Goal: Task Accomplishment & Management: Manage account settings

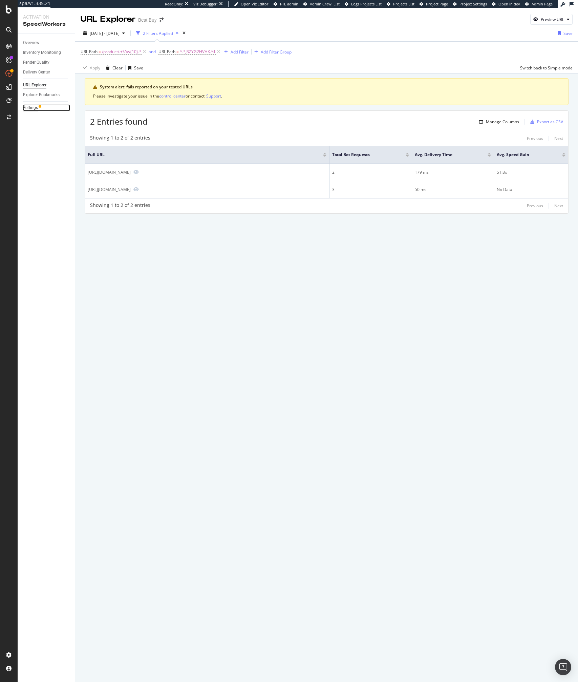
click at [35, 105] on div "Settings" at bounding box center [30, 107] width 15 height 7
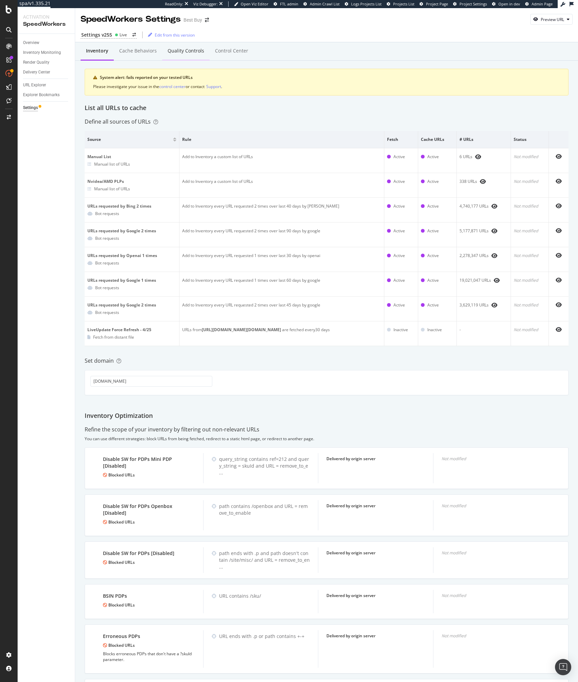
click at [173, 45] on div "Quality Controls" at bounding box center [185, 51] width 47 height 19
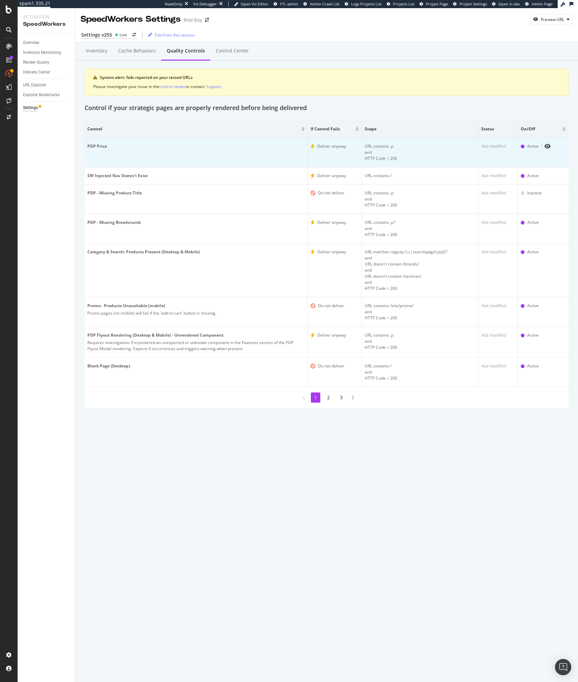
click at [381, 151] on div "and HTTP Code = 200" at bounding box center [420, 155] width 111 height 12
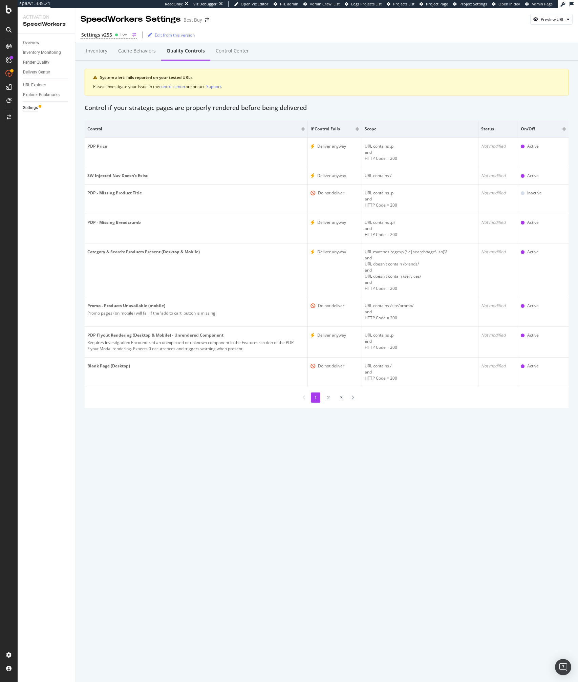
click at [118, 37] on div "Live" at bounding box center [121, 35] width 12 height 6
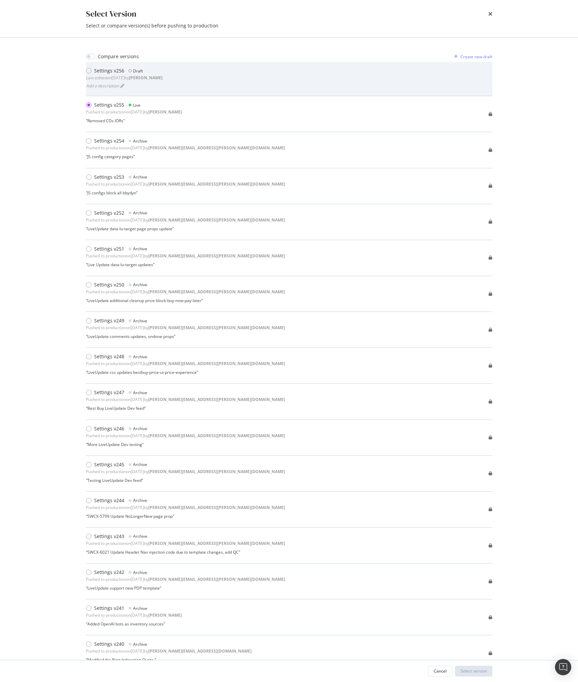
click at [107, 72] on div "Settings v256" at bounding box center [109, 70] width 30 height 7
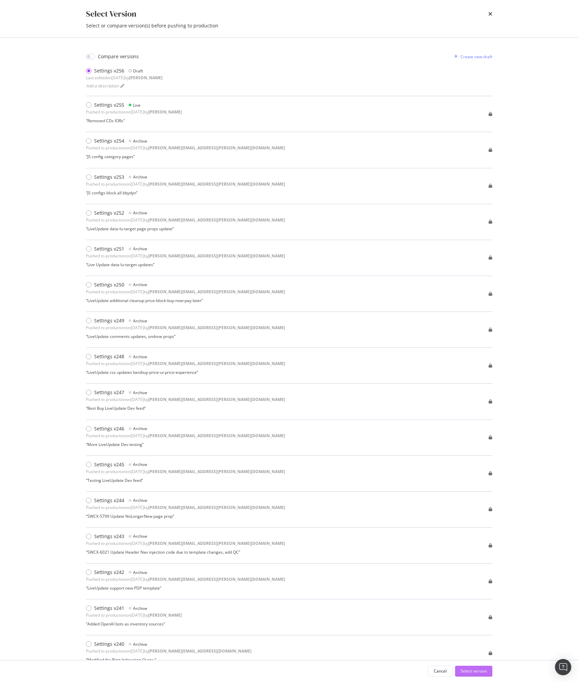
click at [468, 672] on div "Select version" at bounding box center [473, 671] width 26 height 6
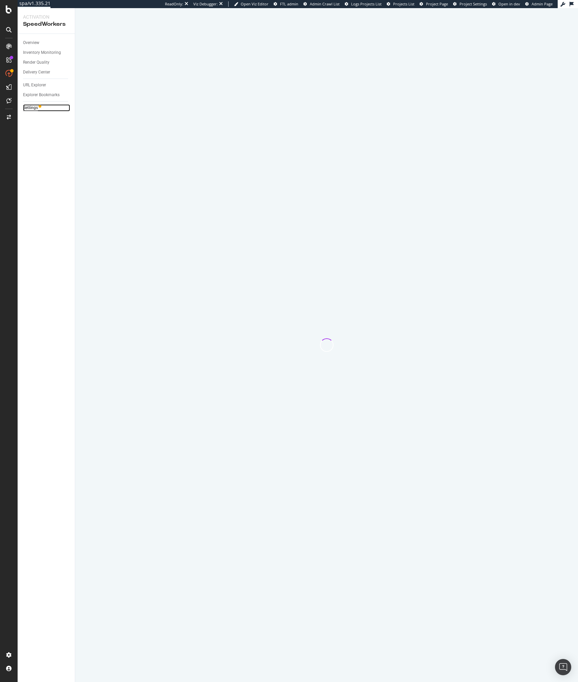
click at [31, 109] on div "Settings" at bounding box center [30, 107] width 15 height 7
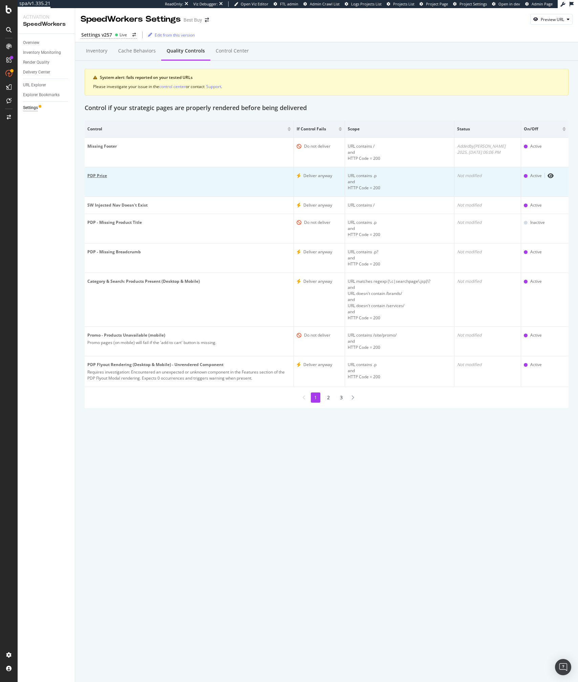
click at [105, 176] on div "PDP Price" at bounding box center [188, 176] width 203 height 6
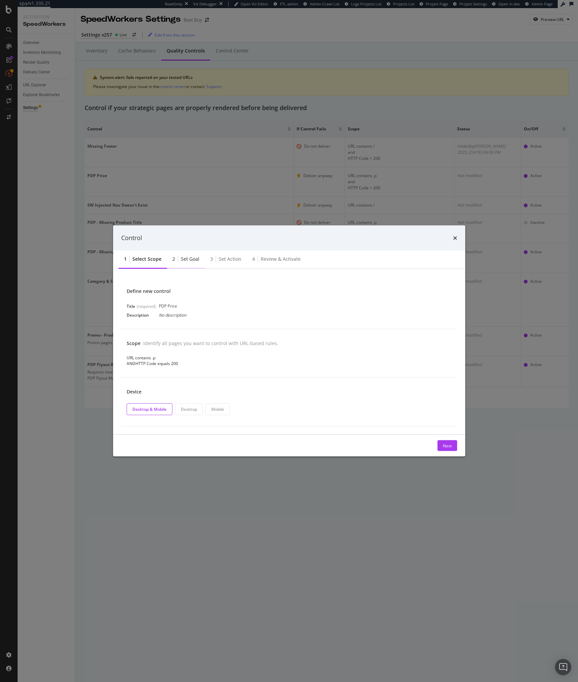
click at [188, 261] on div "Set goal" at bounding box center [190, 259] width 19 height 7
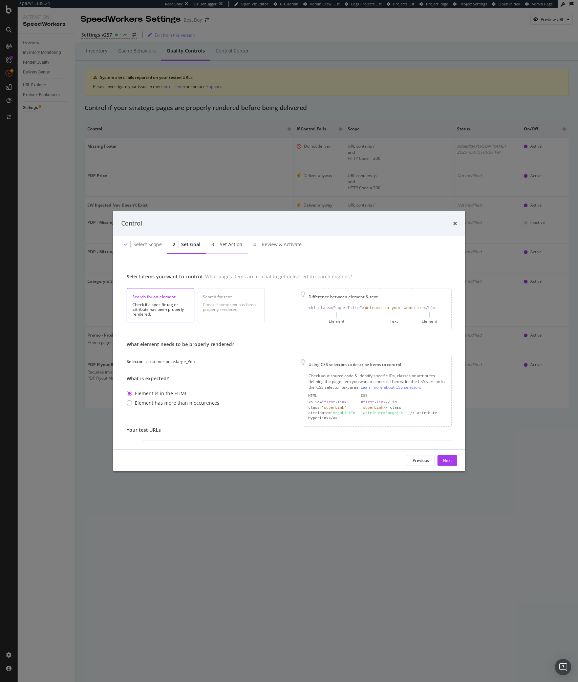
click at [222, 248] on div "3 Set action" at bounding box center [227, 244] width 42 height 19
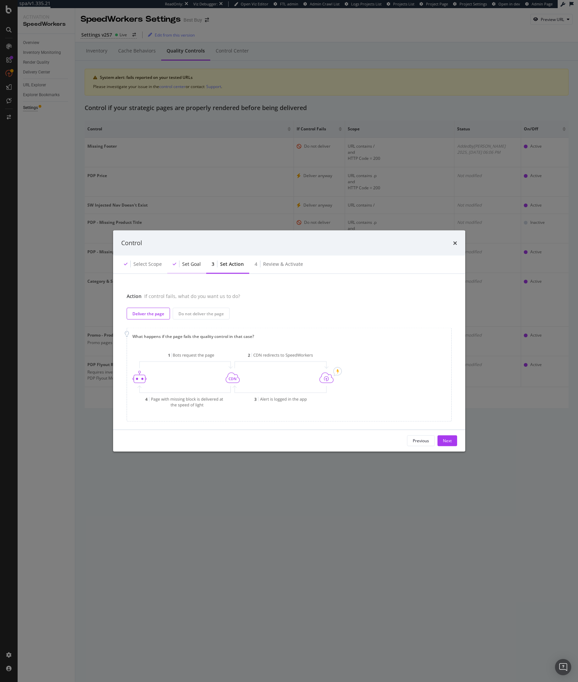
click at [195, 269] on div "Set goal" at bounding box center [186, 264] width 39 height 19
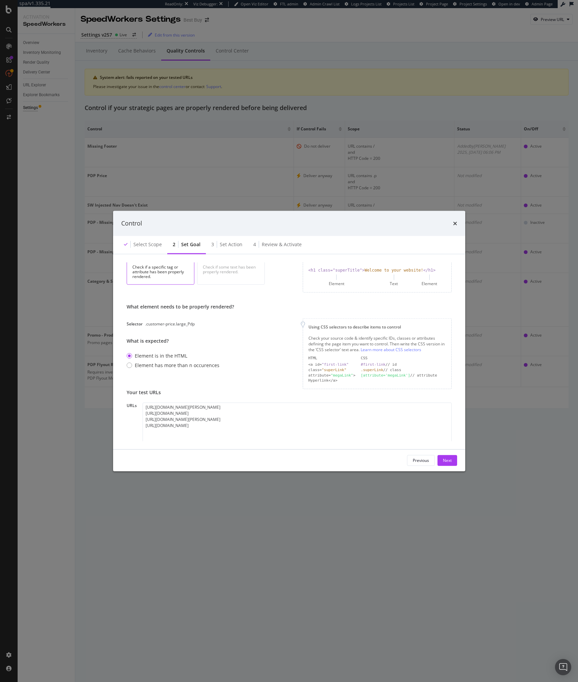
scroll to position [63, 0]
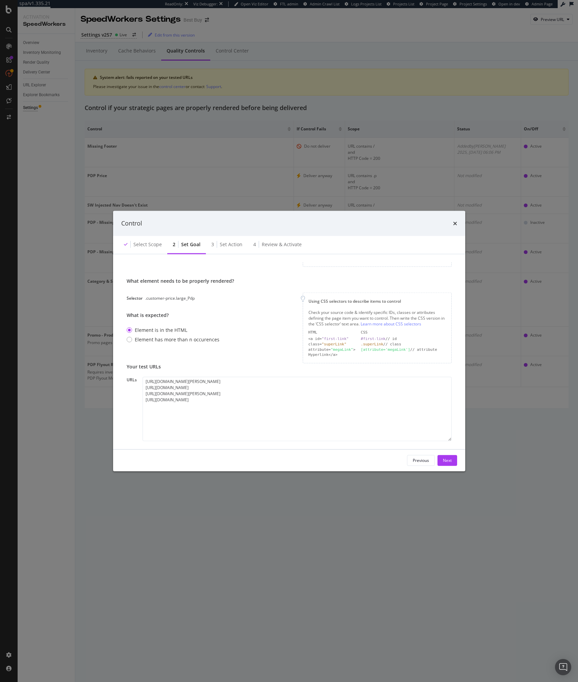
click at [161, 299] on div ".customer-price.large_Pdp" at bounding box center [169, 298] width 49 height 6
click at [189, 302] on div "What element needs to be properly rendered? Selector .customer-price.large_Pdp …" at bounding box center [180, 312] width 107 height 68
click at [189, 297] on div ".customer-price.large_Pdp" at bounding box center [169, 298] width 49 height 6
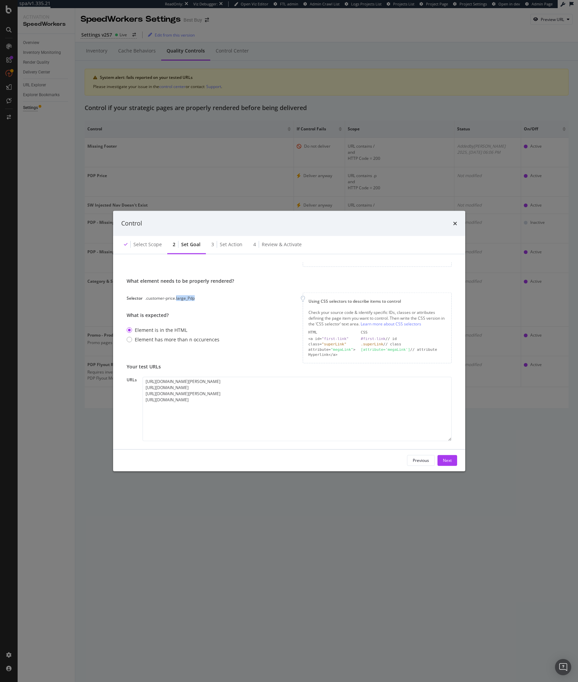
click at [189, 297] on div ".customer-price.large_Pdp" at bounding box center [169, 298] width 49 height 6
click at [191, 299] on div ".customer-price.large_Pdp" at bounding box center [169, 298] width 49 height 6
click at [232, 318] on div "What element needs to be properly rendered? Selector .customer-price.large_Pdp …" at bounding box center [289, 321] width 325 height 86
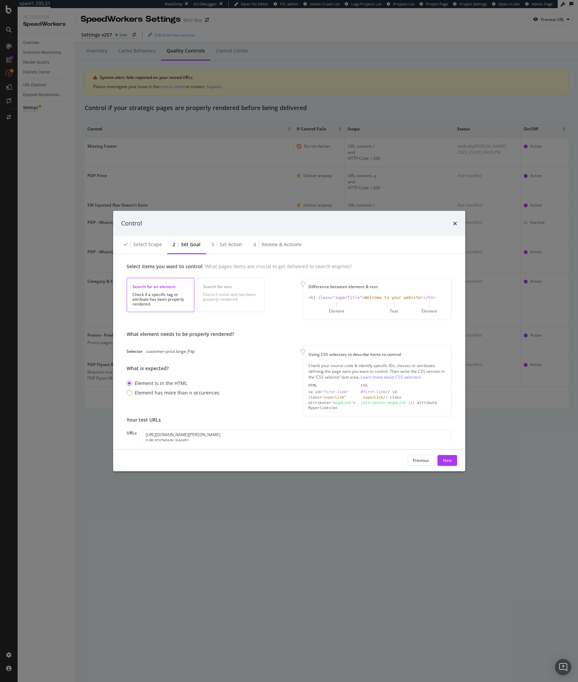
scroll to position [0, 0]
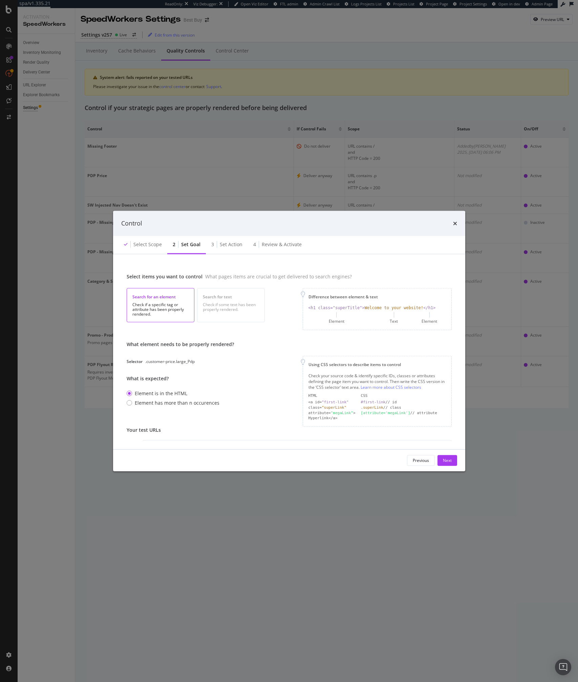
click at [175, 365] on div "What element needs to be properly rendered? Selector .customer-price.large_Pdp …" at bounding box center [180, 375] width 107 height 68
click at [196, 362] on div "Selector .customer-price.large_Pdp" at bounding box center [180, 362] width 107 height 6
click at [186, 361] on div ".customer-price.large_Pdp" at bounding box center [169, 362] width 49 height 6
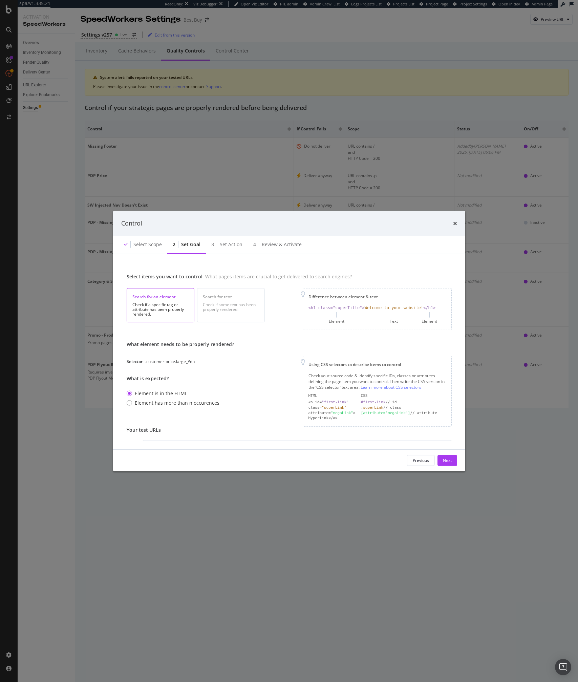
click at [293, 619] on div "Control Select scope 2 Set goal 3 Set action 4 Review & Activate Select items y…" at bounding box center [289, 341] width 578 height 682
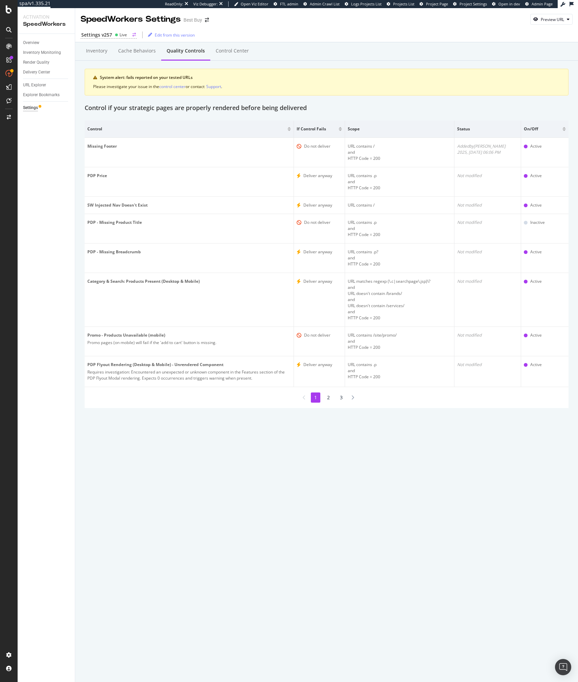
click at [101, 34] on div "Settings v257" at bounding box center [96, 34] width 31 height 7
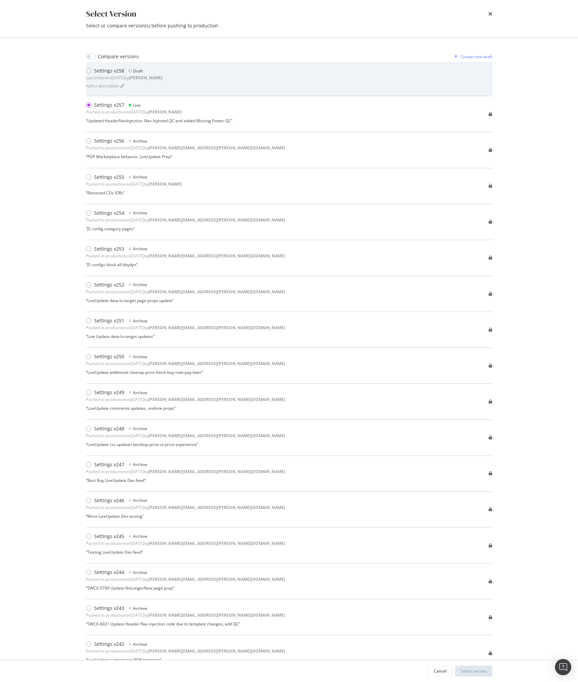
click at [102, 79] on div "Last edited on 2025 Aug 13th by connor" at bounding box center [124, 78] width 77 height 6
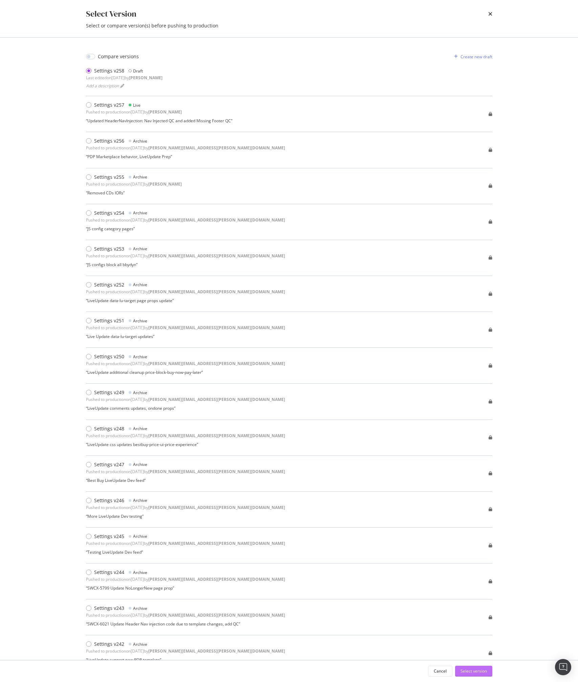
click at [469, 668] on div "Select version" at bounding box center [473, 671] width 26 height 10
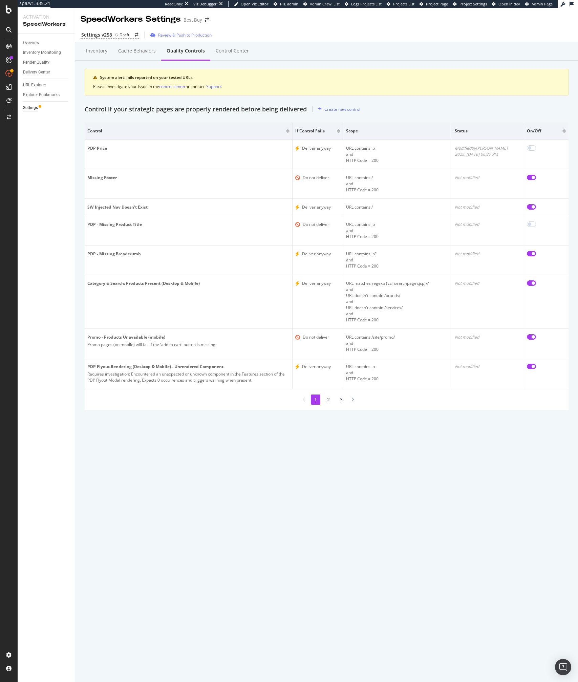
click at [336, 59] on div "Inventory Cache behaviors Quality Controls Control Center" at bounding box center [326, 51] width 503 height 18
click at [139, 49] on div "Cache behaviors" at bounding box center [137, 50] width 38 height 7
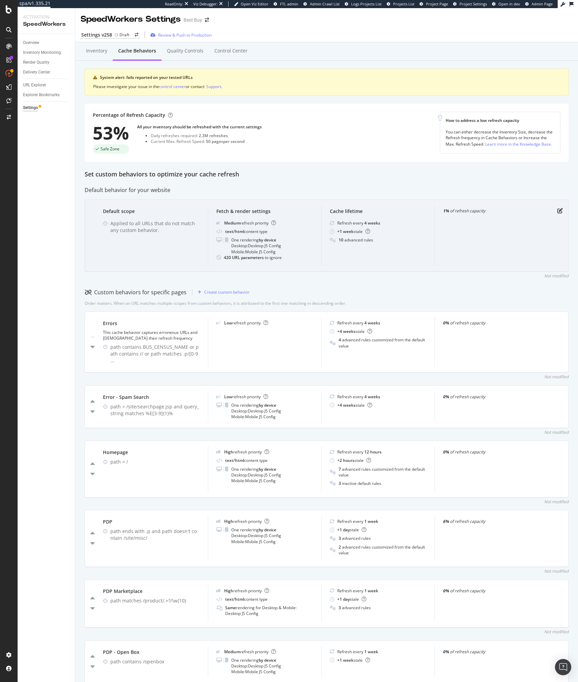
click at [151, 268] on div "Default scope Applied to all URLs that do not match any custom behavior. Fetch …" at bounding box center [327, 235] width 484 height 72
click at [150, 268] on div "Default scope Applied to all URLs that do not match any custom behavior. Fetch …" at bounding box center [327, 235] width 484 height 72
click at [150, 269] on div "Default scope Applied to all URLs that do not match any custom behavior. Fetch …" at bounding box center [327, 235] width 484 height 72
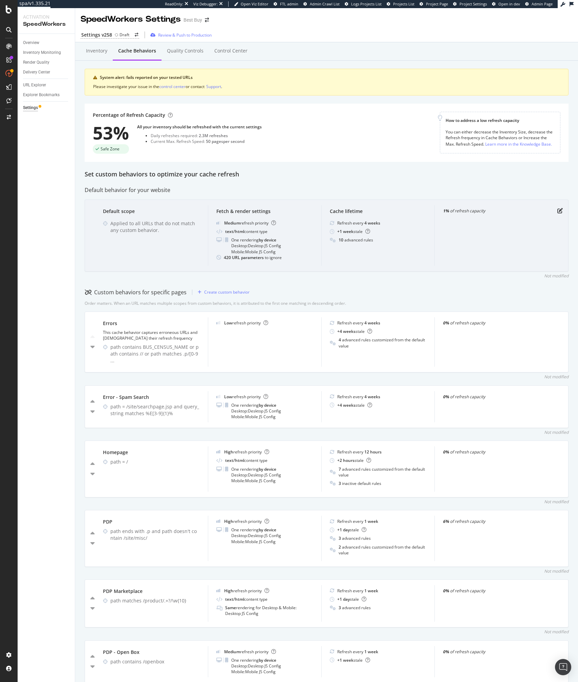
click at [153, 264] on div "Default scope Applied to all URLs that do not match any custom behavior." at bounding box center [151, 235] width 113 height 61
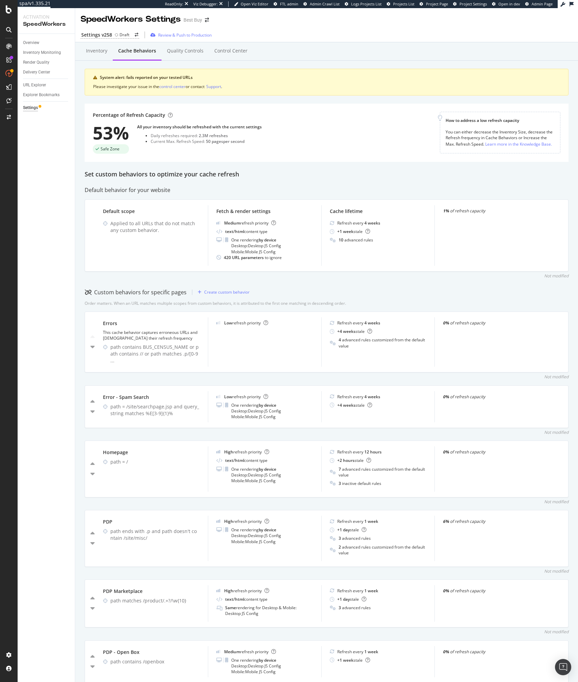
click at [279, 192] on div "Default behavior for your website" at bounding box center [327, 190] width 484 height 8
click at [234, 188] on div "Default behavior for your website" at bounding box center [327, 190] width 484 height 8
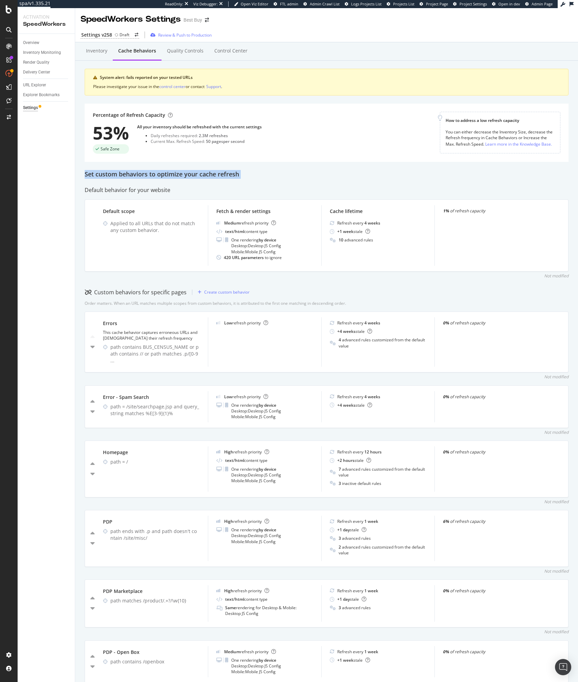
click at [164, 178] on div "Set custom behaviors to optimize your cache refresh" at bounding box center [327, 174] width 484 height 9
click at [90, 55] on div "Inventory" at bounding box center [97, 51] width 32 height 19
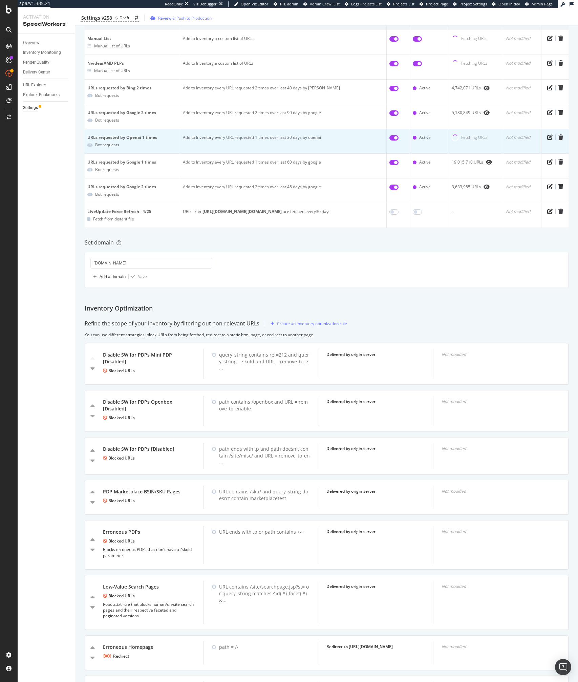
scroll to position [193, 0]
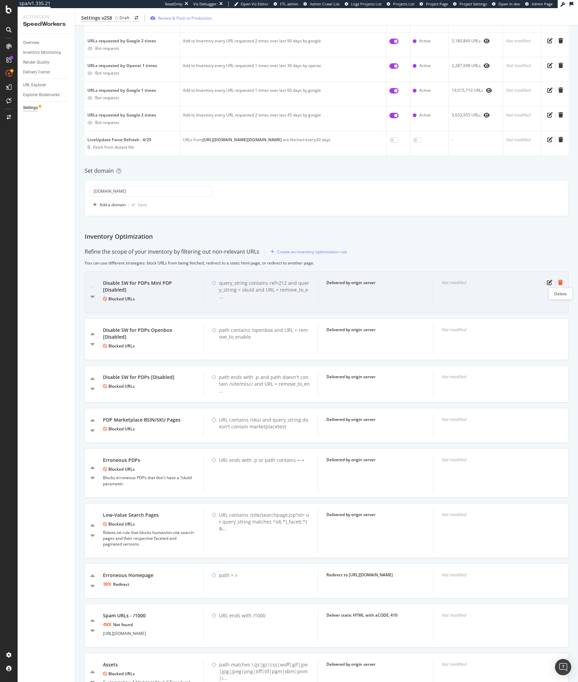
click at [561, 284] on icon "trash" at bounding box center [560, 282] width 5 height 5
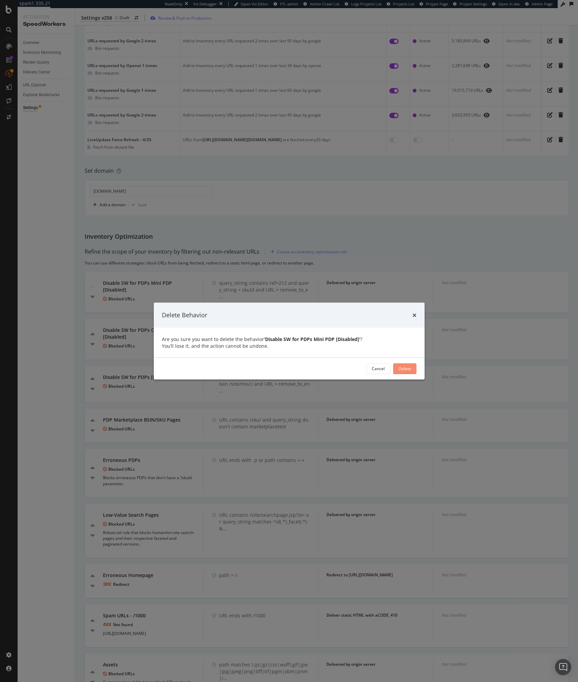
click at [402, 372] on div "Delete" at bounding box center [404, 368] width 13 height 10
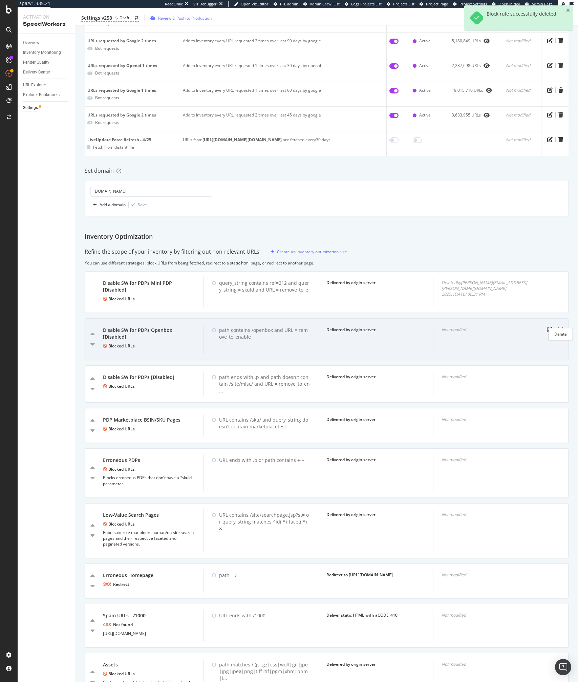
click at [560, 327] on icon "trash" at bounding box center [560, 329] width 5 height 5
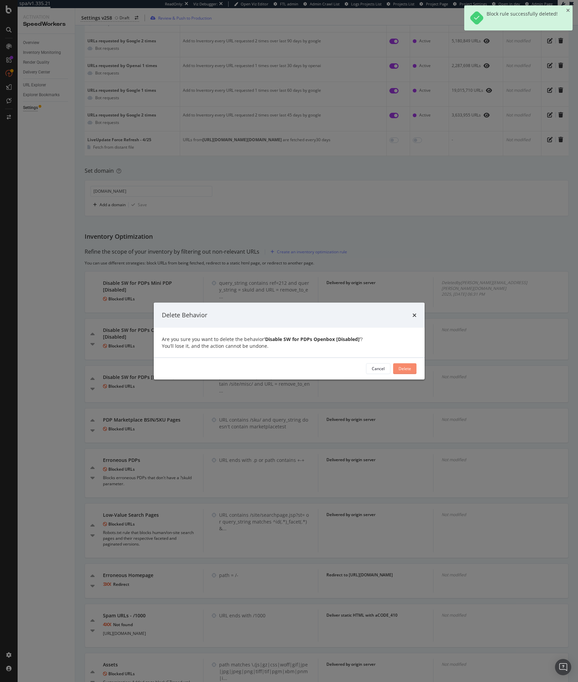
click at [403, 369] on div "Delete" at bounding box center [404, 369] width 13 height 6
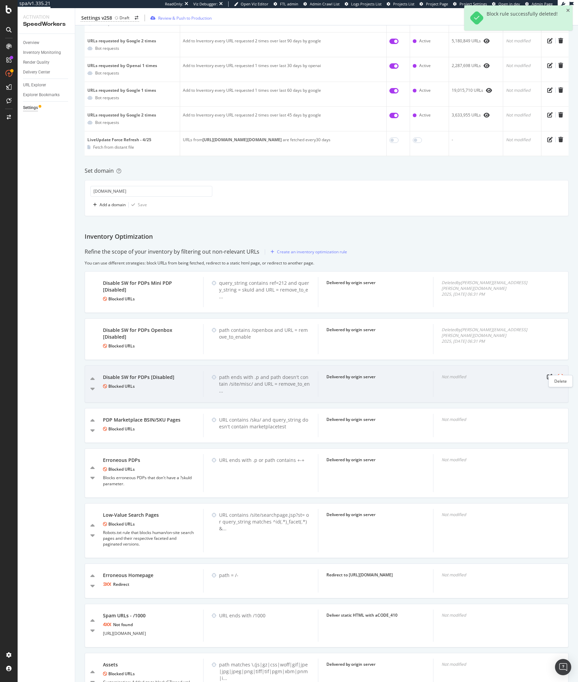
click at [561, 374] on icon "trash" at bounding box center [560, 376] width 5 height 5
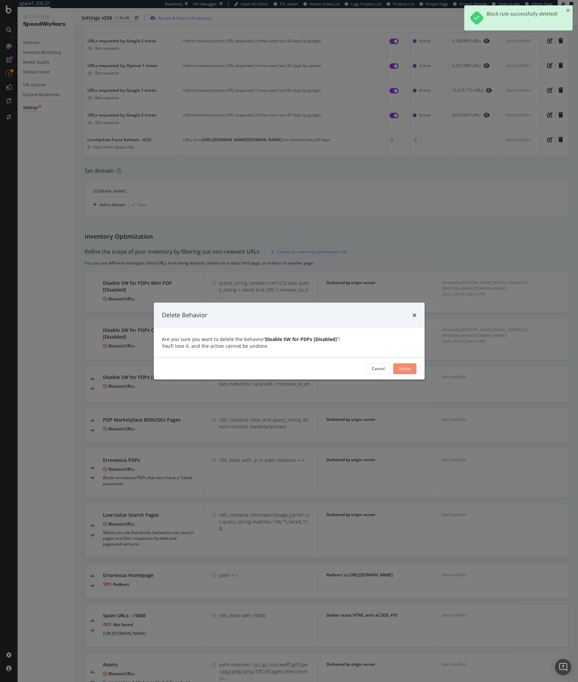
click at [412, 366] on button "Delete" at bounding box center [404, 368] width 23 height 11
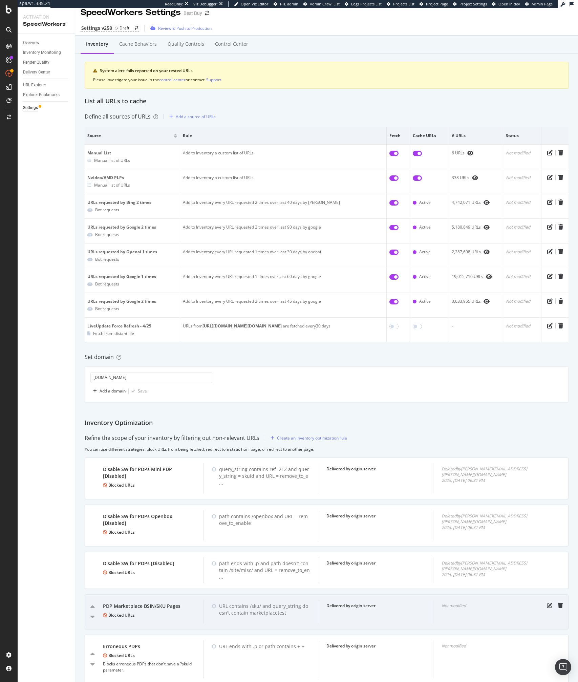
scroll to position [0, 0]
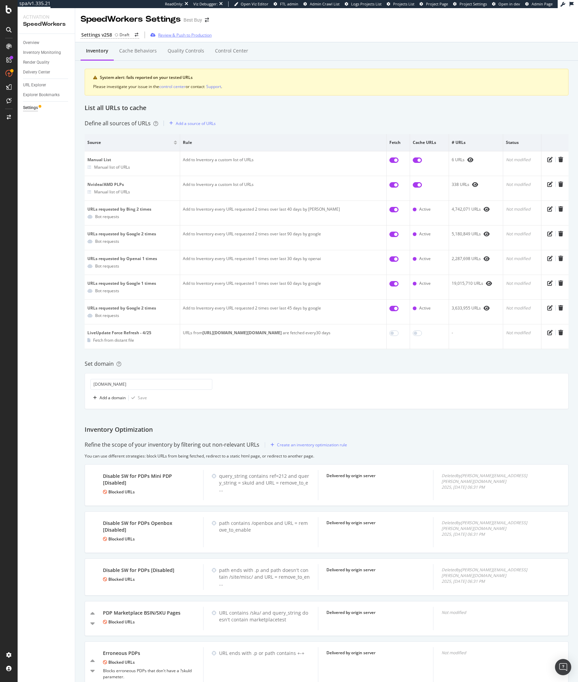
click at [170, 33] on div "Review & Push to Production" at bounding box center [184, 35] width 53 height 6
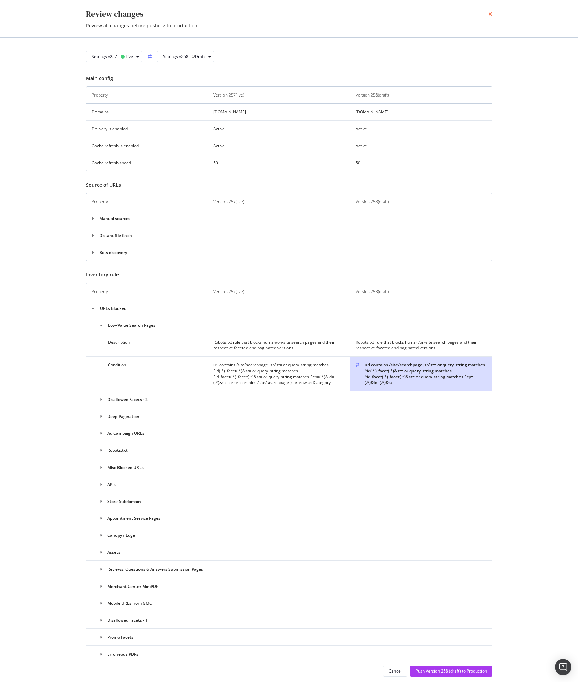
click at [488, 15] on icon "times" at bounding box center [490, 13] width 4 height 5
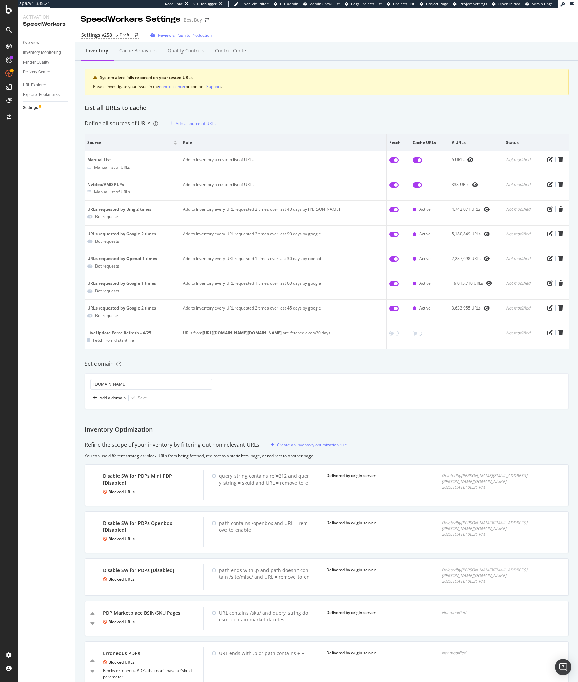
click at [195, 35] on div "Review & Push to Production" at bounding box center [184, 35] width 53 height 6
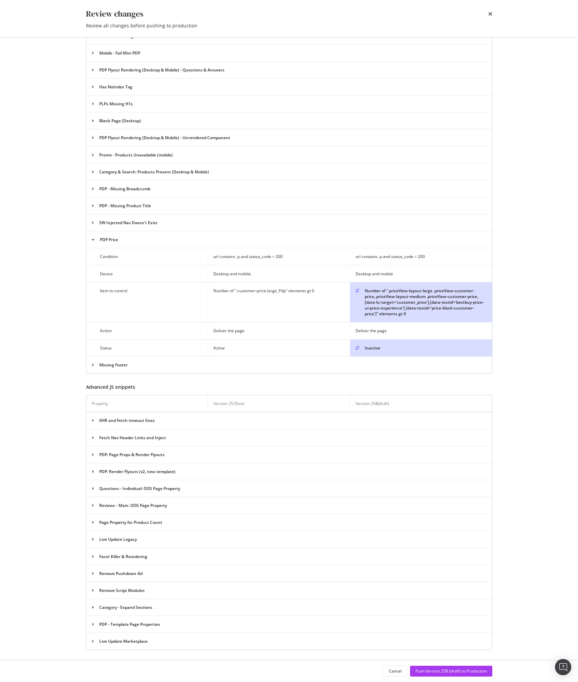
scroll to position [1457, 0]
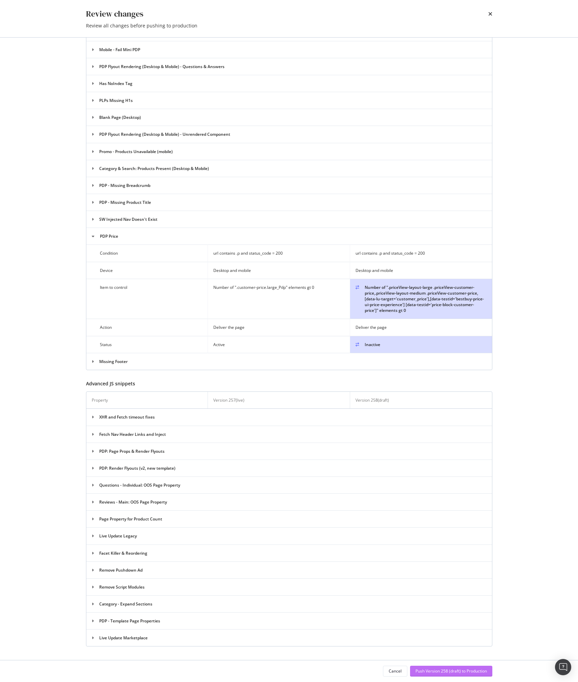
click at [434, 670] on div "Push Version 258 (draft) to Production" at bounding box center [450, 671] width 71 height 6
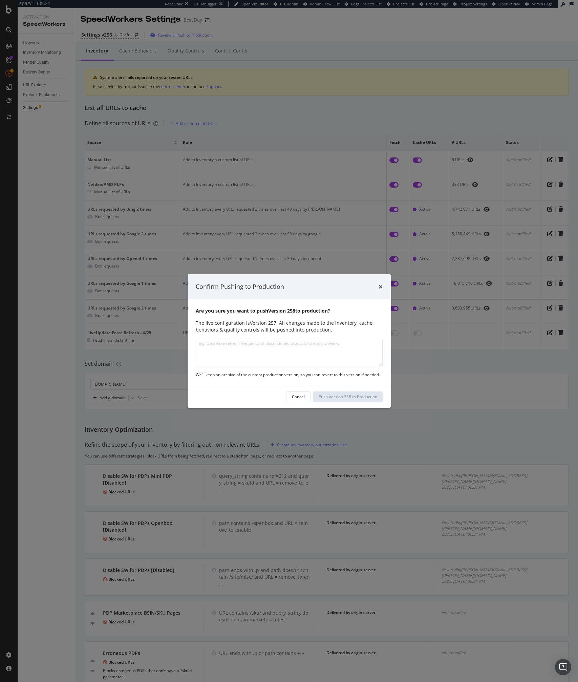
click at [244, 343] on textarea "modal" at bounding box center [289, 353] width 187 height 28
type textarea "IOR and QC updates (price, unused IORs)"
click at [347, 402] on div "Cancel Push Version 258 to Production" at bounding box center [289, 397] width 203 height 22
click at [348, 400] on div "Push Version 258 to Production" at bounding box center [348, 397] width 59 height 10
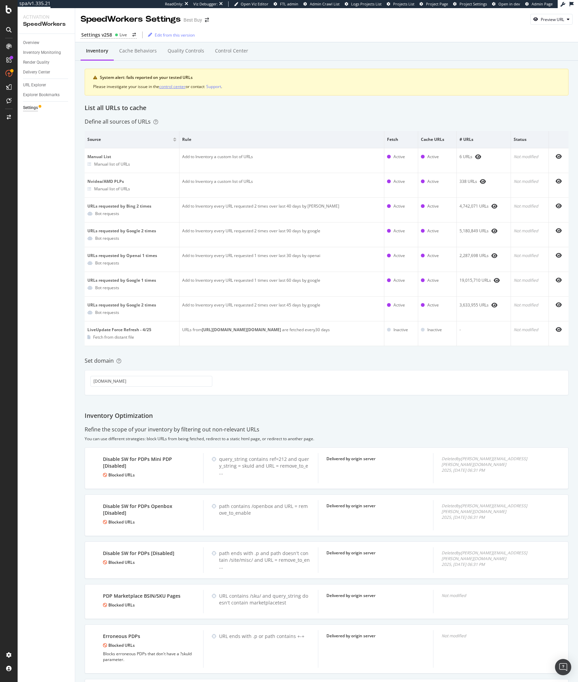
click at [175, 88] on div "control center" at bounding box center [172, 87] width 26 height 6
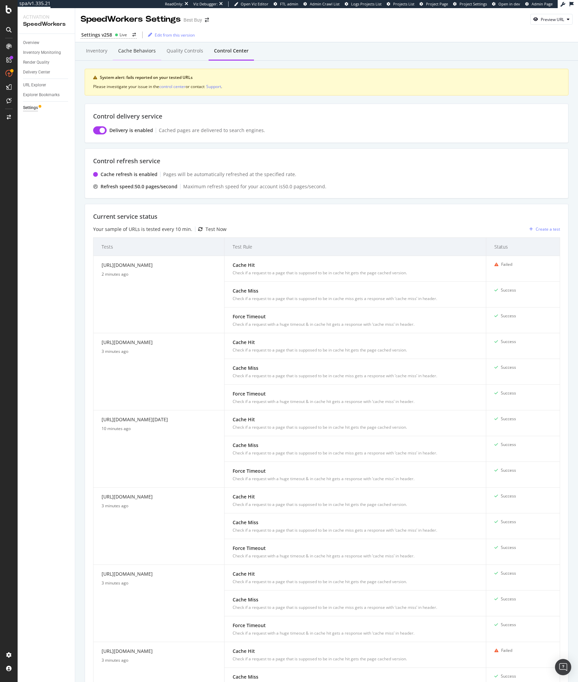
click at [129, 50] on div "Cache behaviors" at bounding box center [137, 50] width 38 height 7
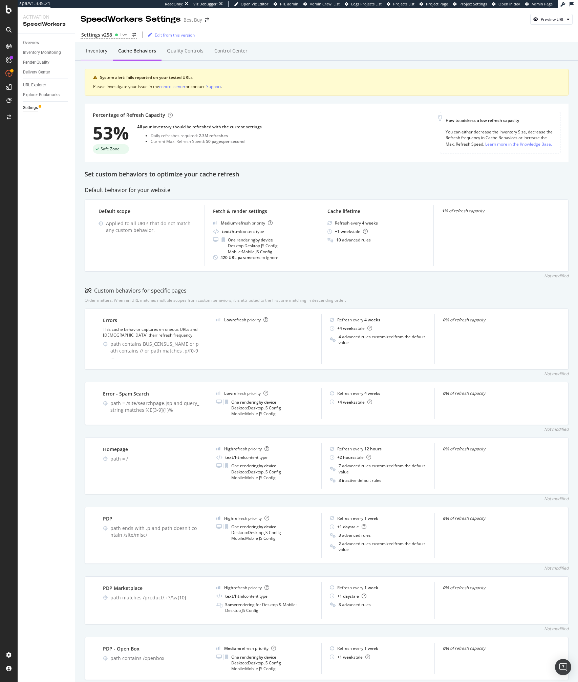
click at [94, 53] on div "Inventory" at bounding box center [96, 50] width 21 height 7
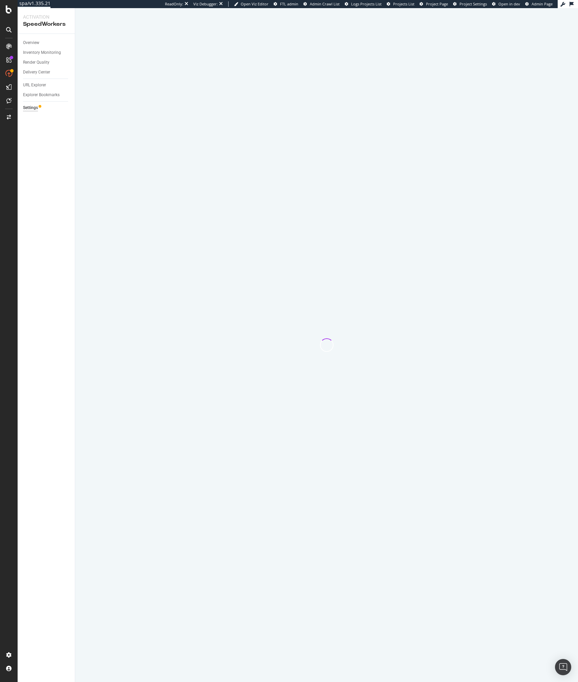
click at [208, 135] on div at bounding box center [326, 345] width 503 height 674
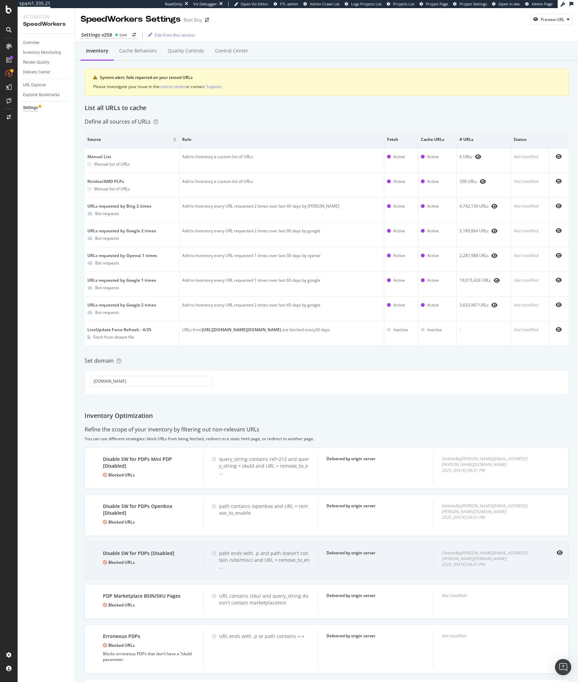
click at [510, 553] on div "Deleted by [PERSON_NAME][EMAIL_ADDRESS][PERSON_NAME][DOMAIN_NAME] 2025, [DATE] …" at bounding box center [490, 558] width 98 height 17
